Goal: Task Accomplishment & Management: Manage account settings

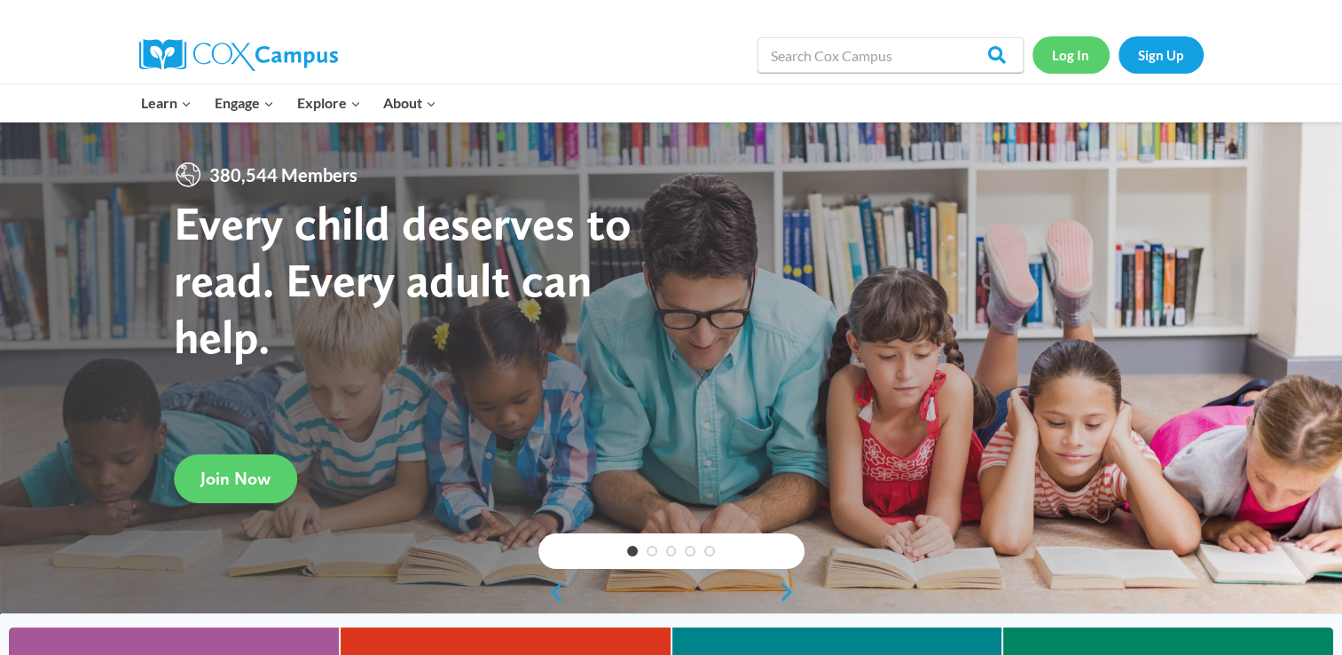
click at [1065, 48] on link "Log In" at bounding box center [1071, 54] width 77 height 36
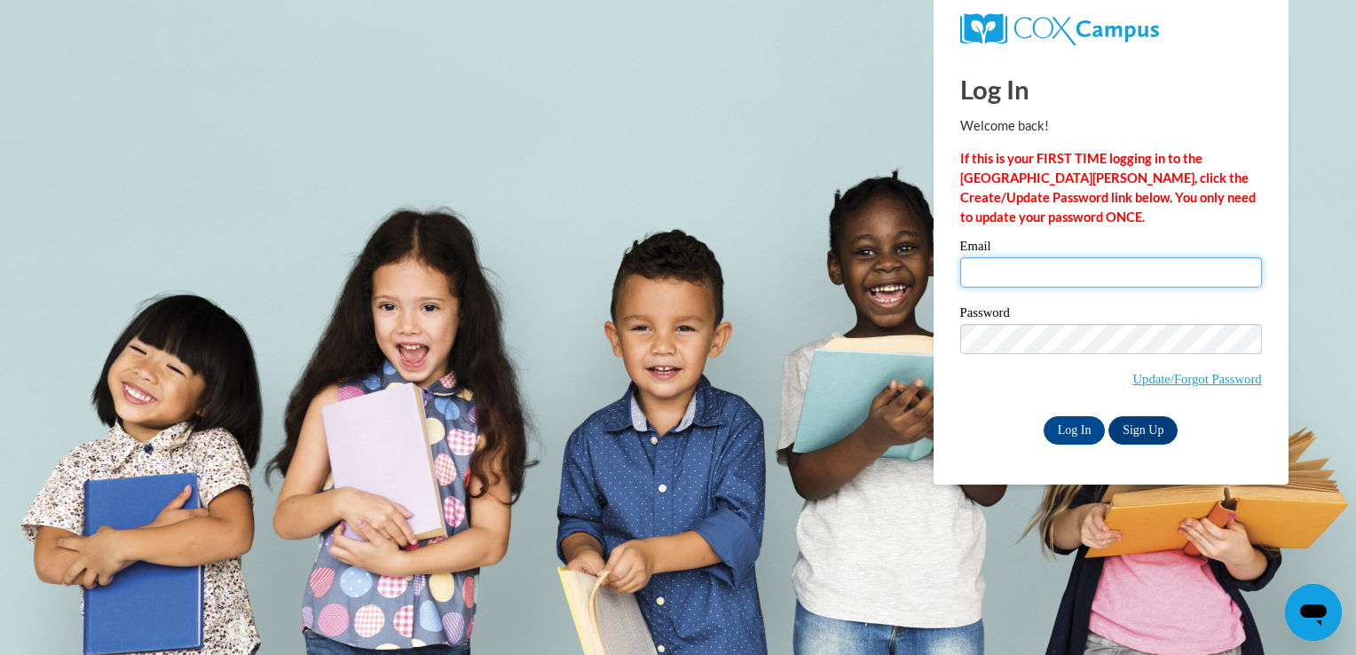
type input "[EMAIL_ADDRESS][DOMAIN_NAME]"
